Goal: Information Seeking & Learning: Learn about a topic

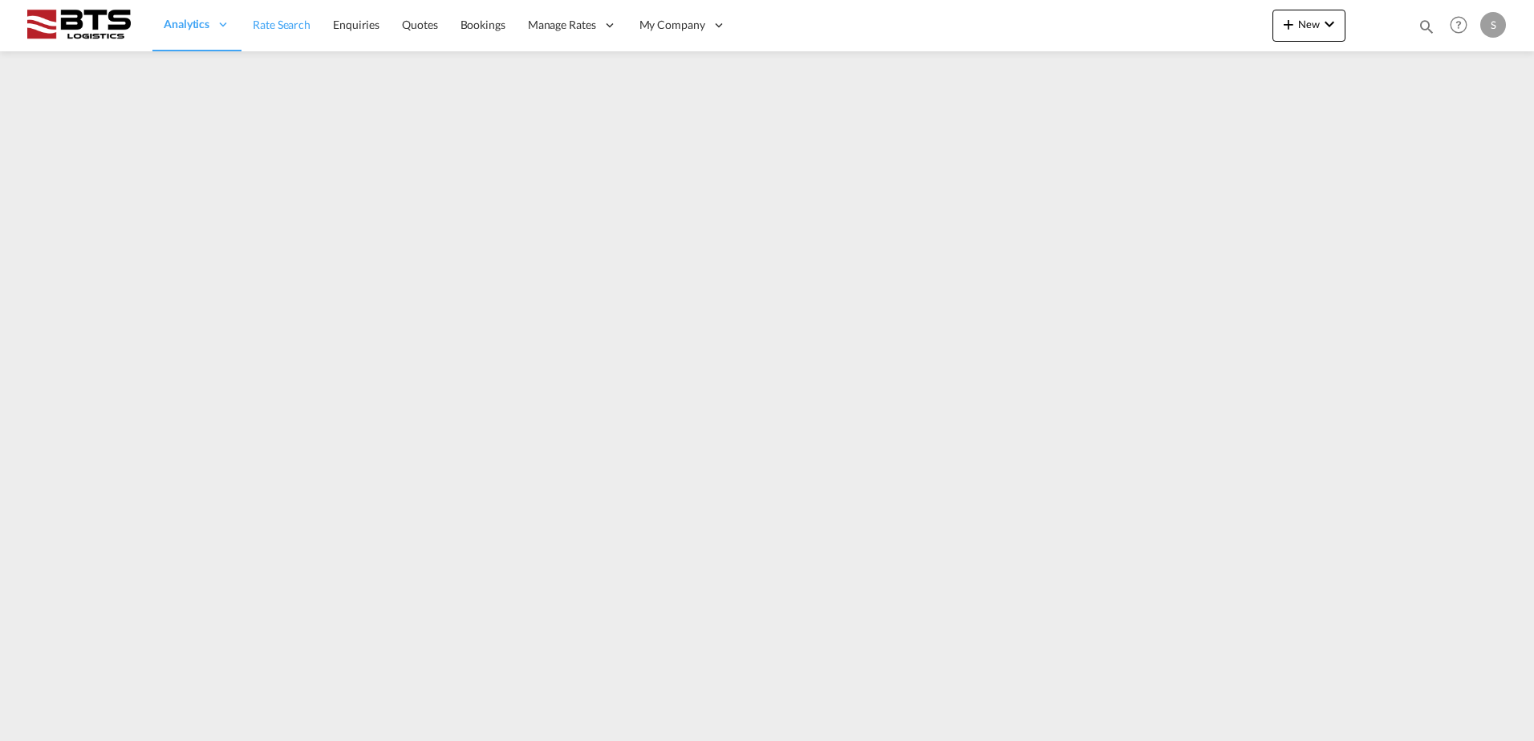
click at [274, 20] on span "Rate Search" at bounding box center [282, 25] width 58 height 14
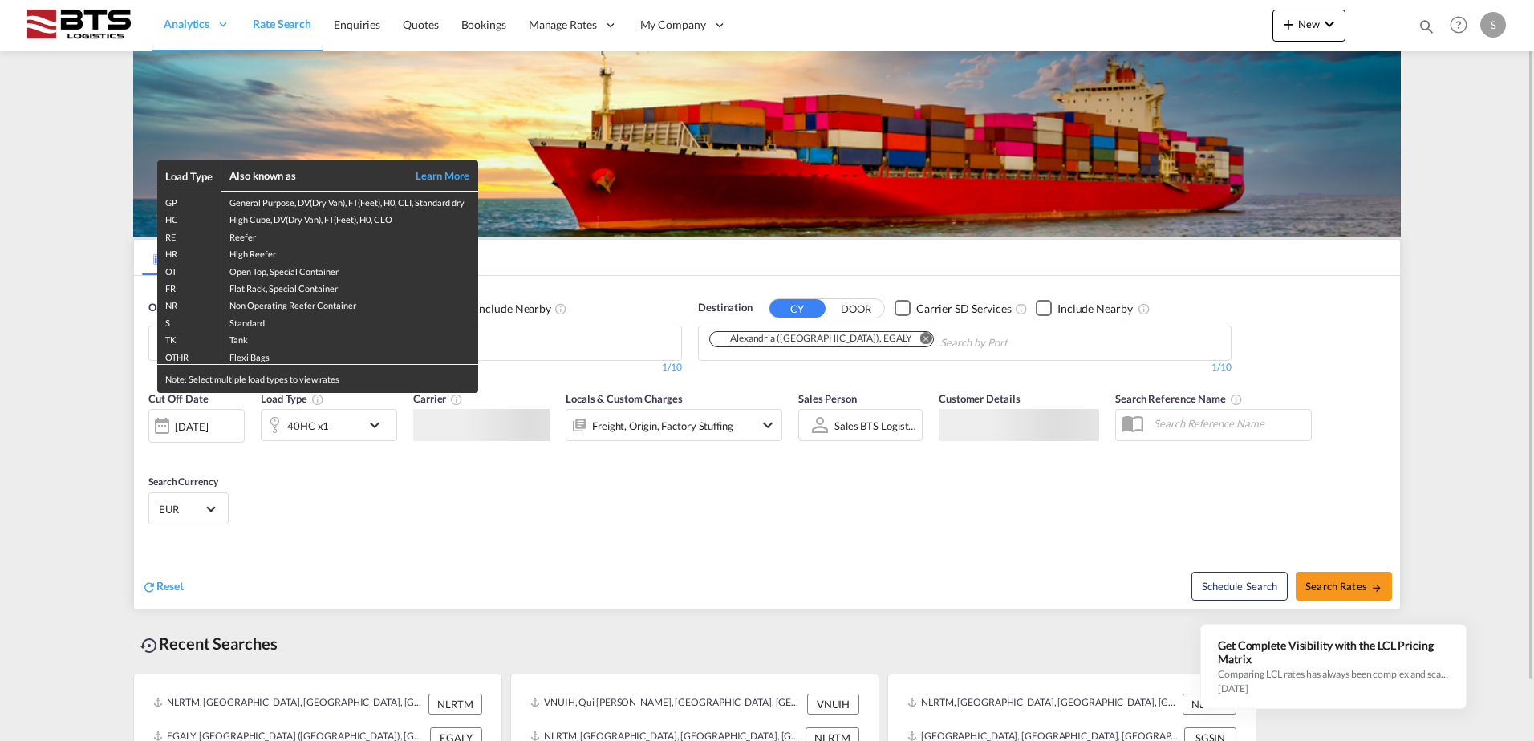
click at [440, 507] on div "Load Type Also known as Learn More GP General Purpose, DV(Dry Van), FT(Feet), H…" at bounding box center [767, 370] width 1534 height 741
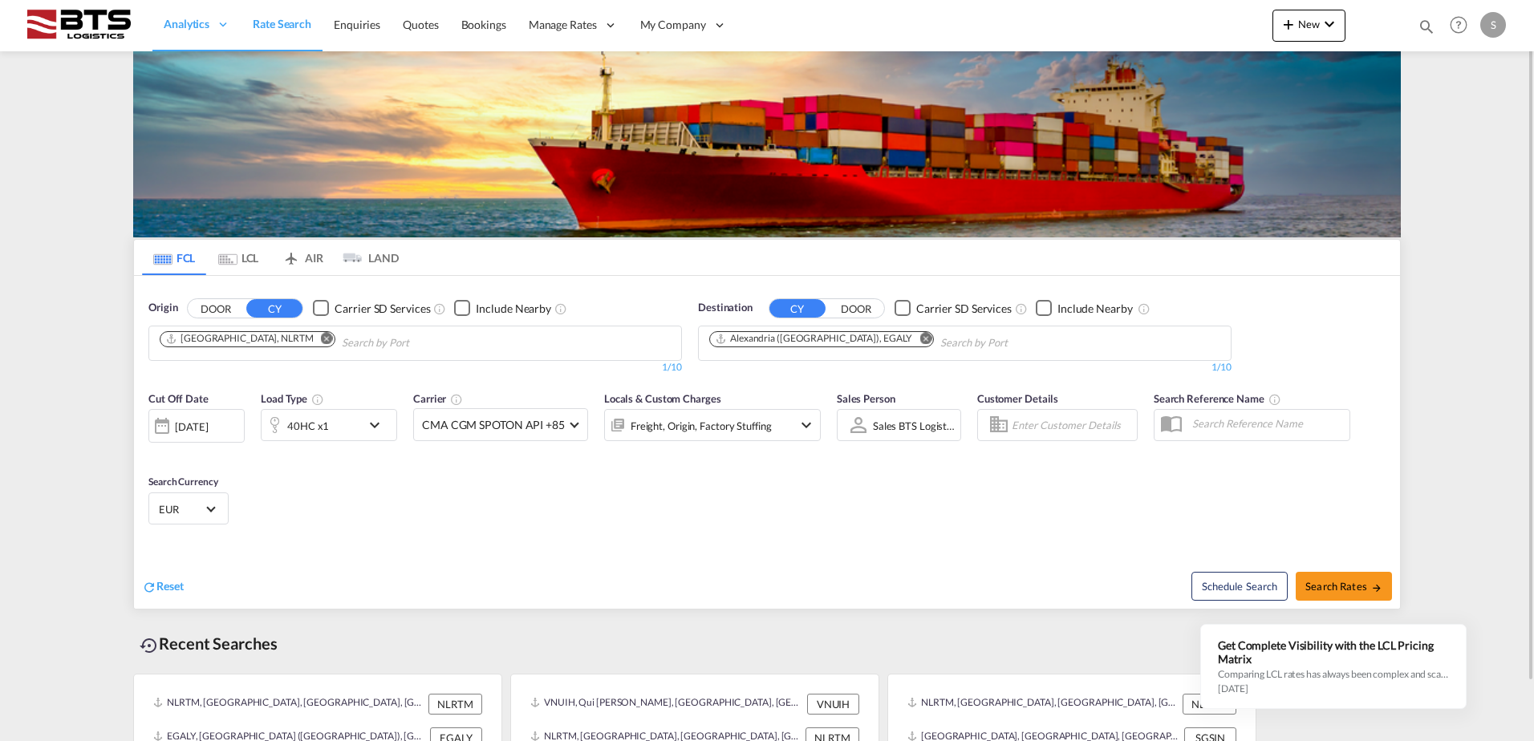
click at [919, 332] on md-icon "Remove" at bounding box center [925, 338] width 12 height 12
click at [791, 337] on body "Analytics Reports Dashboard Rate Search Enquiries Quotes Bookings" at bounding box center [767, 370] width 1534 height 741
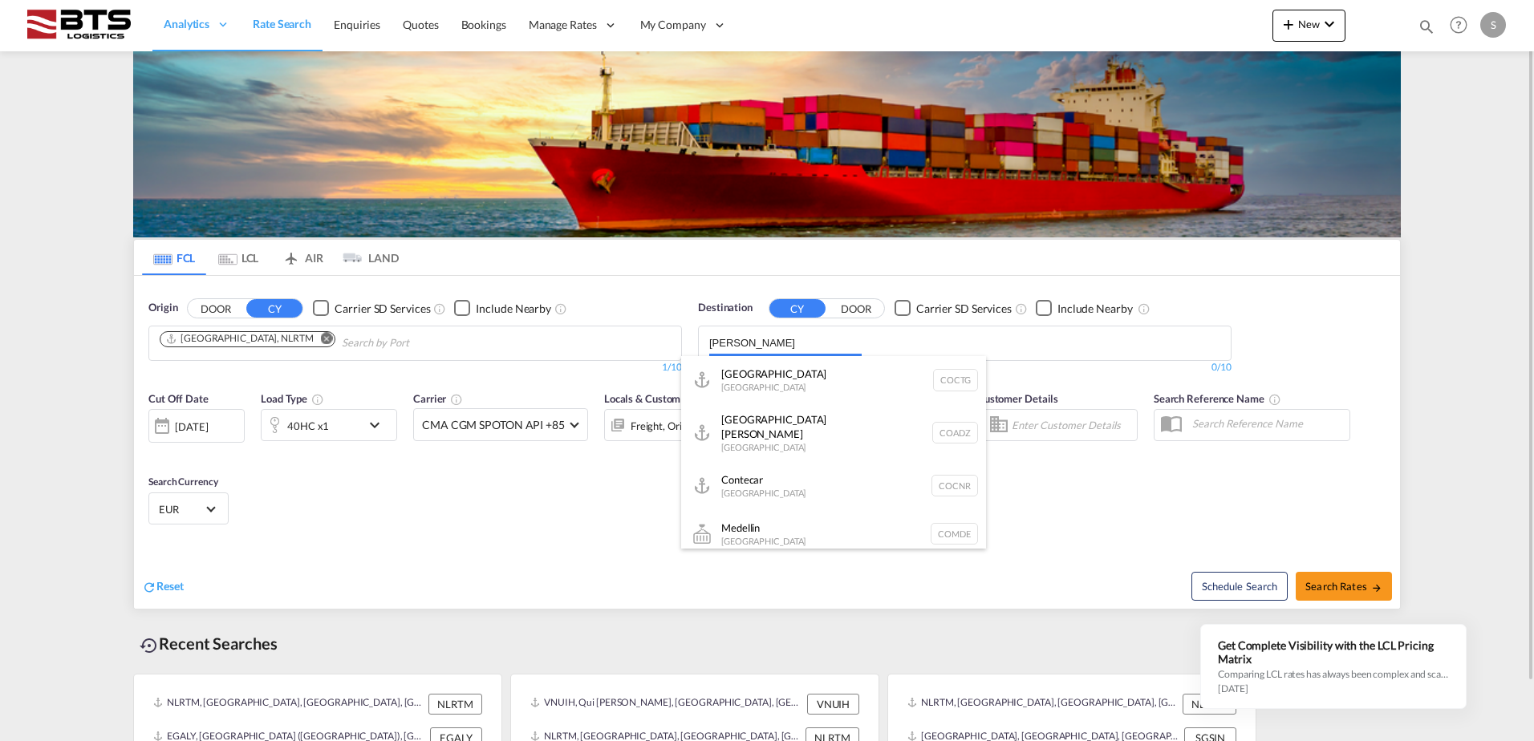
click at [770, 341] on body "Analytics Reports Dashboard Rate Search Enquiries Quotes Bookings" at bounding box center [767, 370] width 1534 height 741
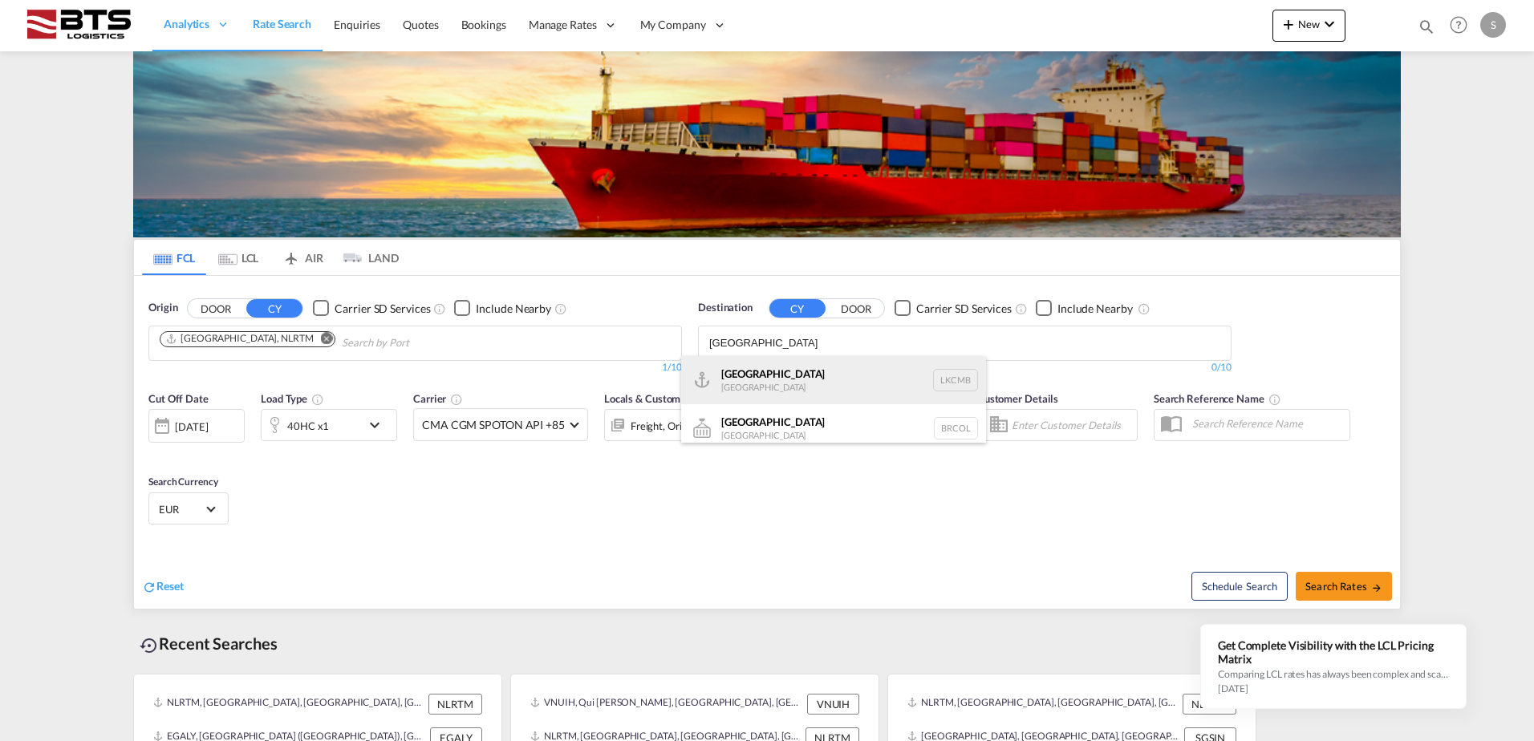
type input "[GEOGRAPHIC_DATA]"
click at [761, 383] on div "Colombo [GEOGRAPHIC_DATA] LKCMB" at bounding box center [833, 380] width 305 height 48
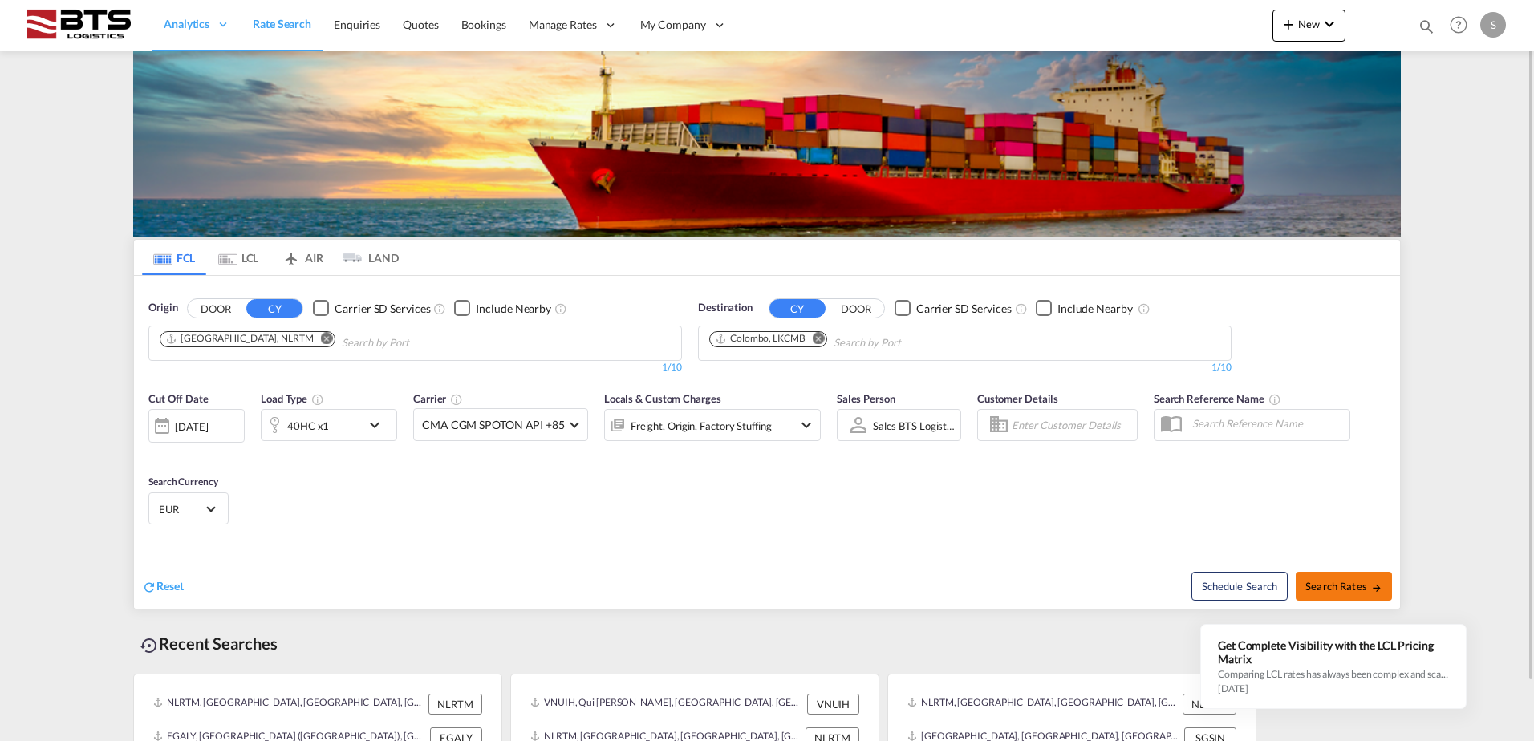
click at [1355, 589] on span "Search Rates" at bounding box center [1343, 586] width 77 height 13
type input "NLRTM to LKCMB / [DATE]"
